Goal: Navigation & Orientation: Find specific page/section

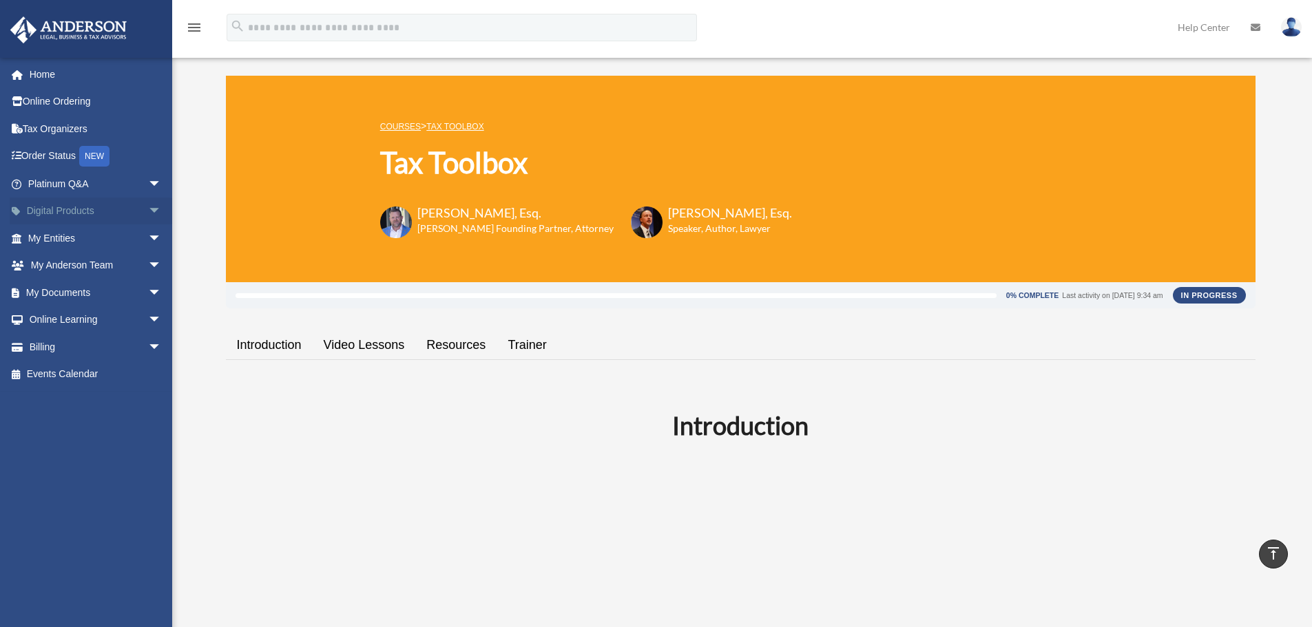
scroll to position [1579, 0]
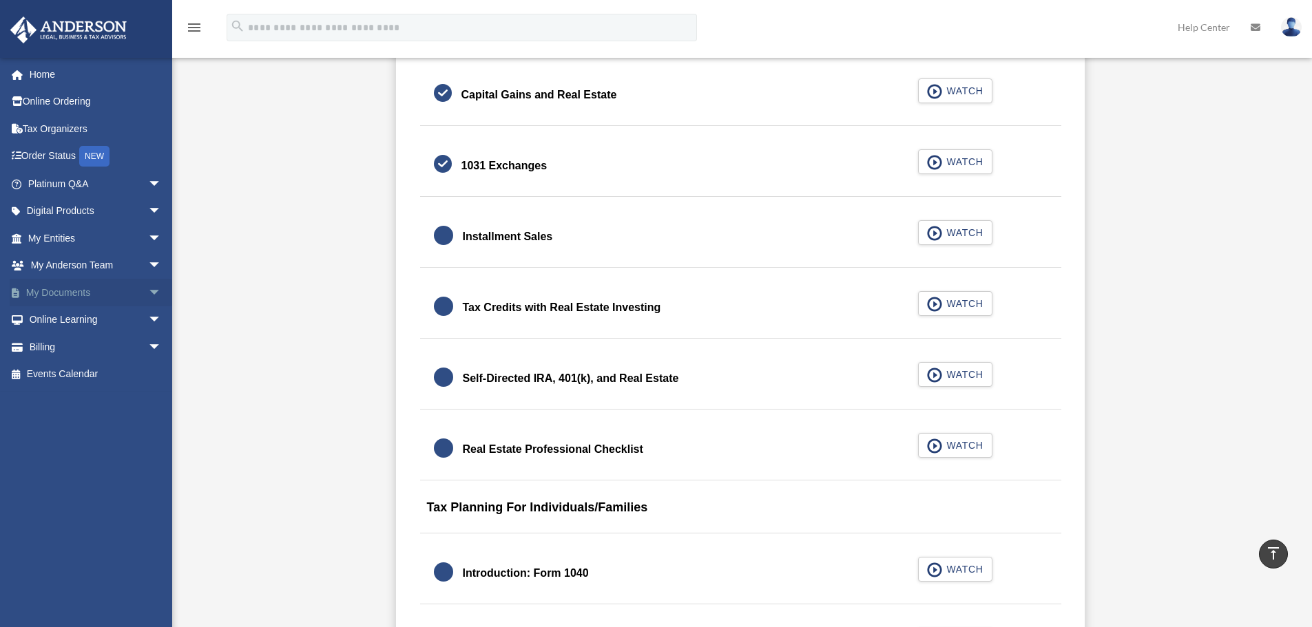
click at [128, 291] on link "My Documents arrow_drop_down" at bounding box center [96, 293] width 173 height 28
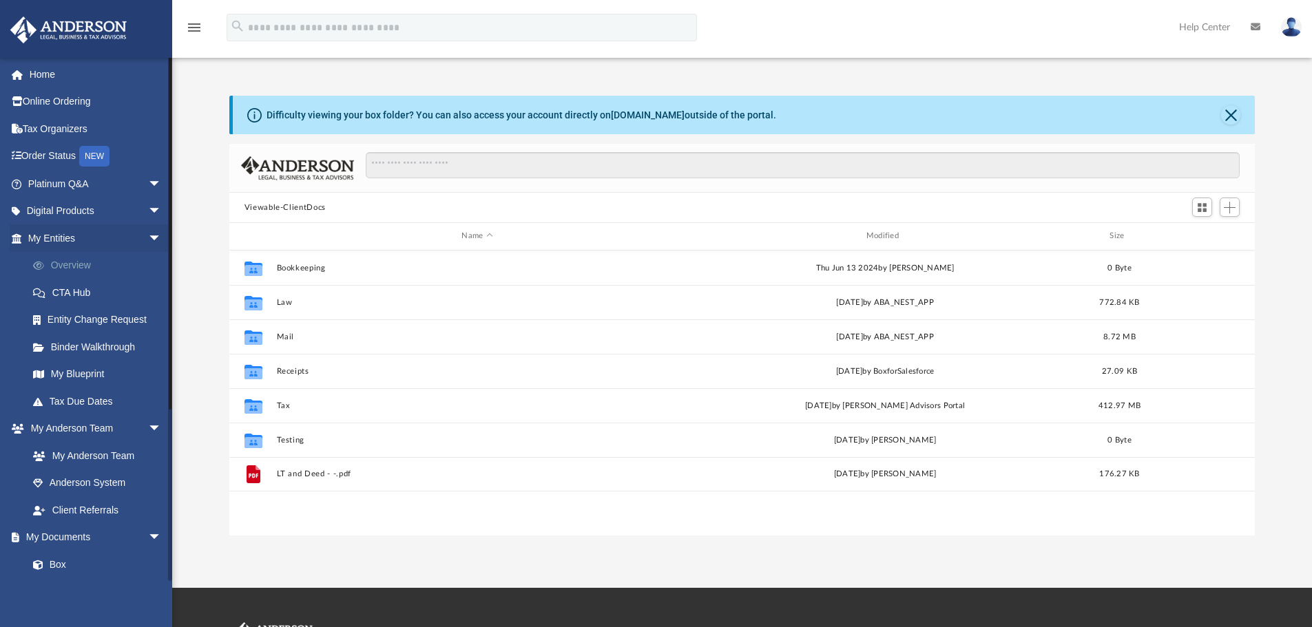
scroll to position [303, 1015]
click at [148, 240] on span "arrow_drop_down" at bounding box center [162, 238] width 28 height 28
click at [148, 266] on span "arrow_drop_down" at bounding box center [162, 266] width 28 height 28
click at [132, 426] on link "Online Learning arrow_drop_down" at bounding box center [96, 429] width 173 height 28
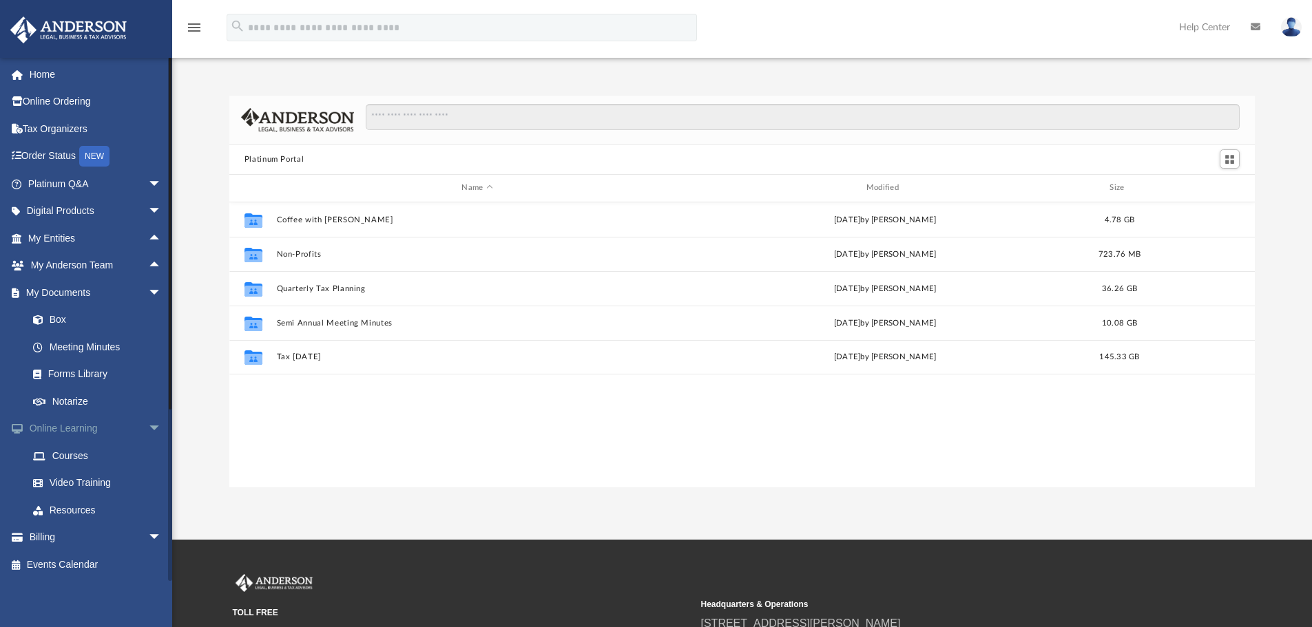
scroll to position [303, 1015]
click at [148, 425] on span "arrow_drop_down" at bounding box center [162, 429] width 28 height 28
click at [148, 291] on span "arrow_drop_down" at bounding box center [162, 293] width 28 height 28
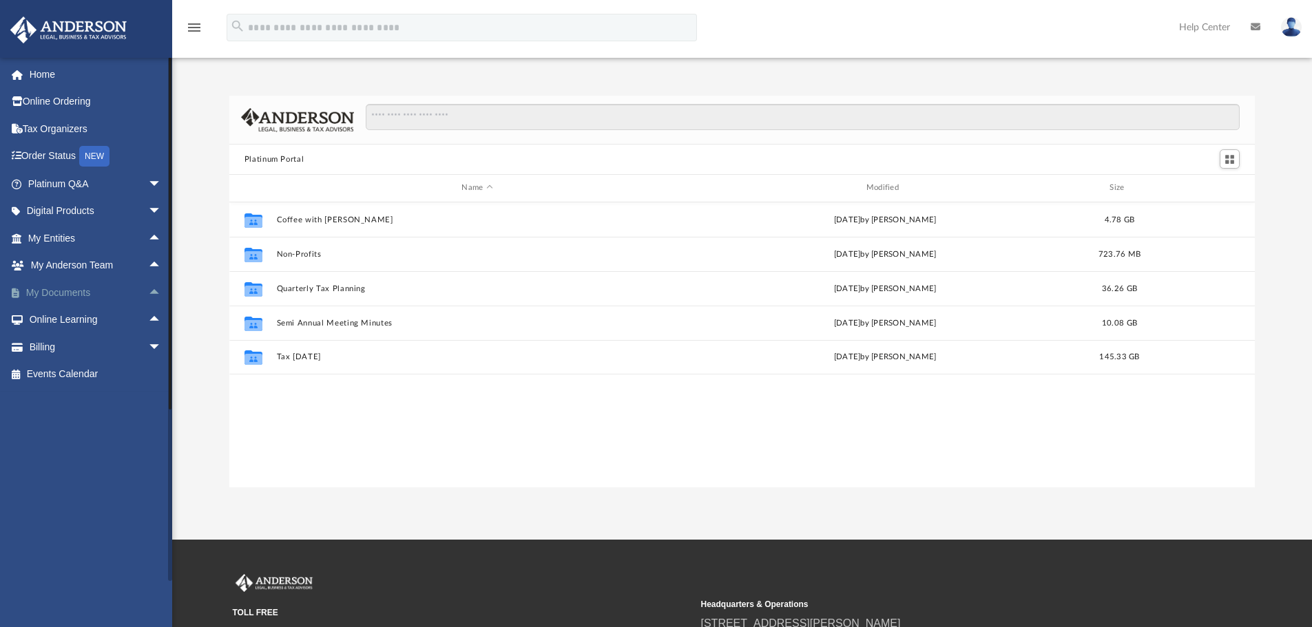
click at [148, 293] on span "arrow_drop_up" at bounding box center [162, 293] width 28 height 28
click at [56, 318] on link "Box" at bounding box center [100, 320] width 163 height 28
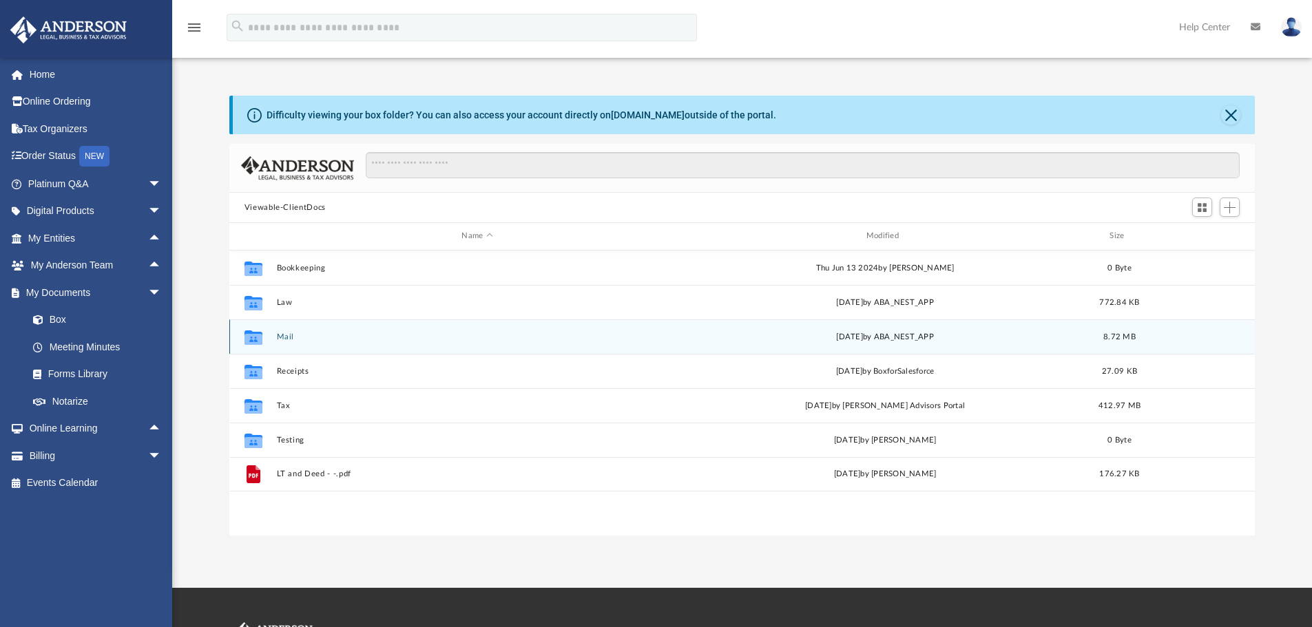
scroll to position [303, 1015]
